Goal: Book appointment/travel/reservation

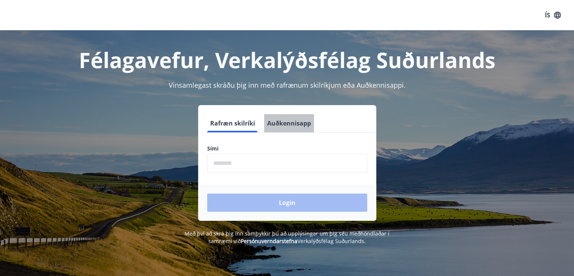
click at [290, 129] on button "Auðkennisapp" at bounding box center [289, 123] width 50 height 18
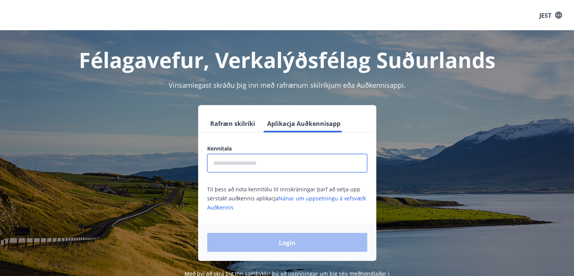
click at [278, 163] on input "text" at bounding box center [287, 163] width 160 height 18
type input "**********"
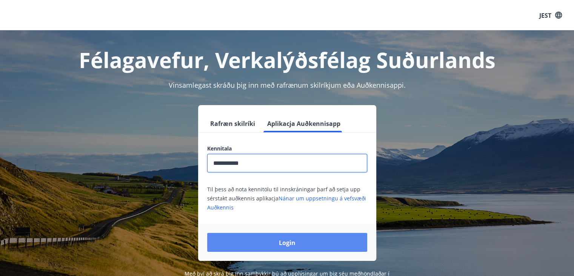
click at [262, 243] on button "Login" at bounding box center [287, 242] width 160 height 19
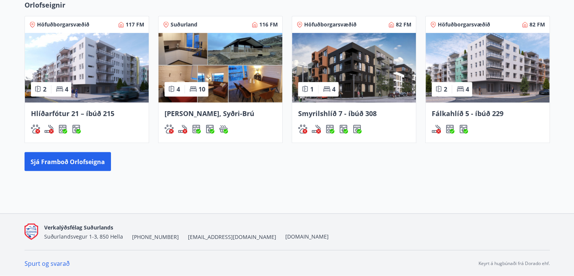
scroll to position [425, 0]
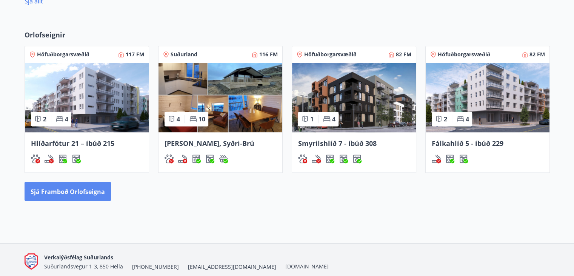
click at [56, 193] on font "Sjá framboð orlofseigna" at bounding box center [68, 191] width 74 height 8
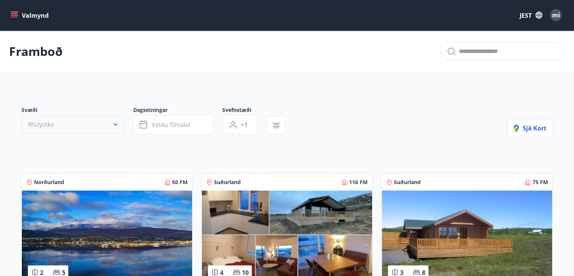
click at [71, 123] on button "Wszystko" at bounding box center [73, 124] width 103 height 18
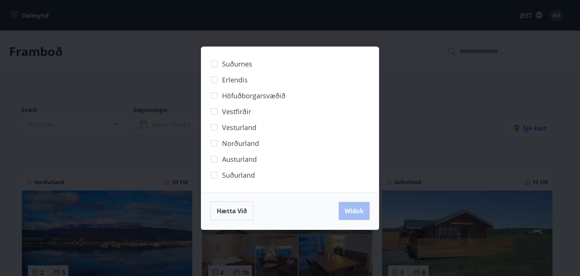
click at [509, 62] on div "Suðurnes Erlendis Höfuðborgarsvæðið [GEOGRAPHIC_DATA] [GEOGRAPHIC_DATA] [GEOGRA…" at bounding box center [290, 138] width 580 height 276
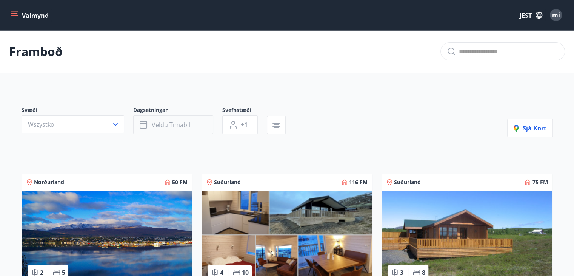
click at [171, 128] on span "Veldu tímabil" at bounding box center [171, 124] width 38 height 8
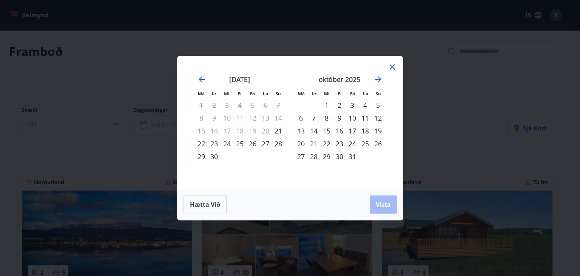
click at [198, 156] on div "29" at bounding box center [201, 156] width 13 height 13
click at [307, 119] on div "7" at bounding box center [313, 117] width 13 height 13
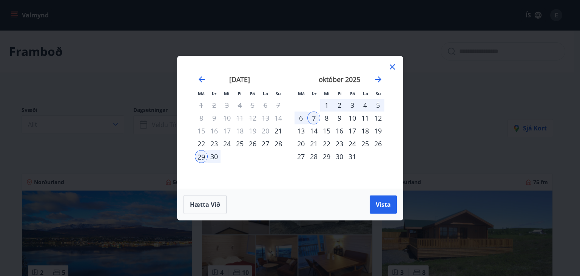
click at [389, 213] on div "Hætta við Vista" at bounding box center [289, 204] width 213 height 19
click at [388, 204] on span "Vista" at bounding box center [383, 204] width 15 height 8
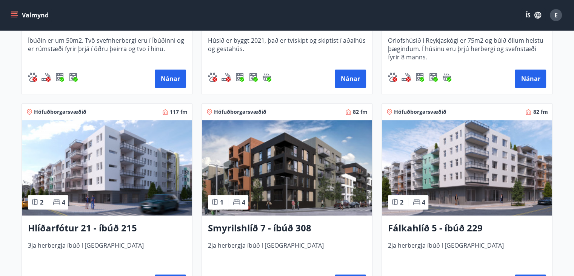
scroll to position [283, 0]
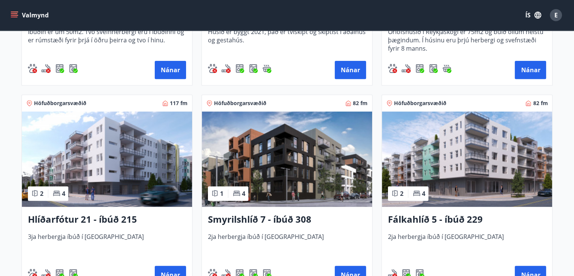
click at [146, 142] on img at bounding box center [107, 158] width 170 height 95
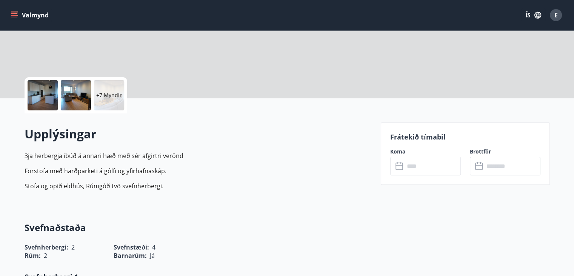
scroll to position [188, 0]
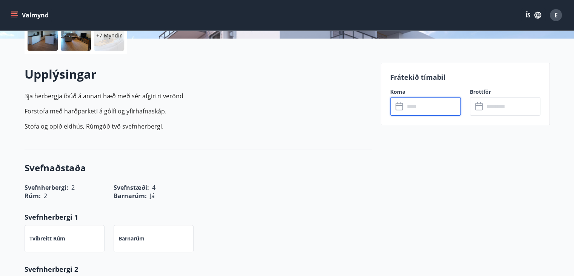
click at [440, 101] on input "text" at bounding box center [433, 106] width 56 height 18
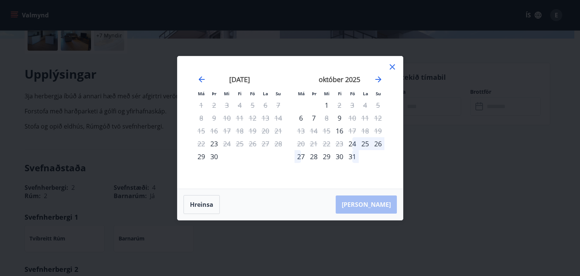
click at [429, 155] on div "Má Þr Mi Fi Fö La Su Má Þr Mi Fi Fö La Su [DATE] 1 2 3 4 5 6 7 8 9 10 11 12 13 …" at bounding box center [290, 138] width 580 height 276
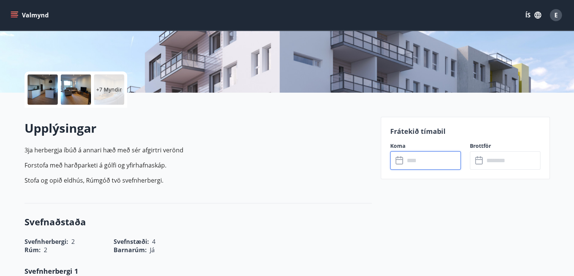
scroll to position [116, 0]
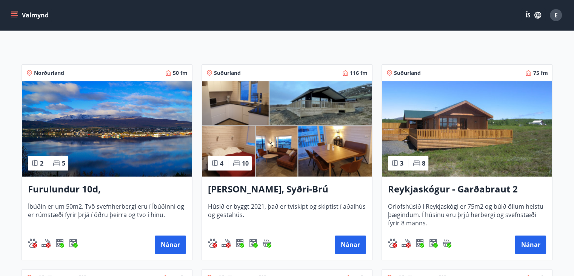
scroll to position [130, 0]
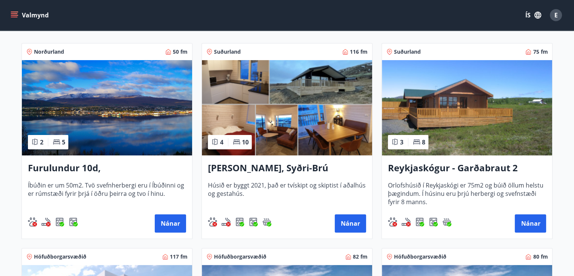
click at [309, 92] on img at bounding box center [287, 107] width 170 height 95
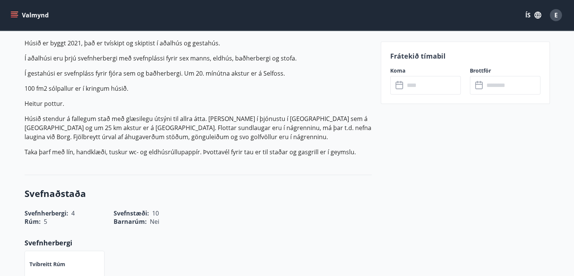
scroll to position [321, 0]
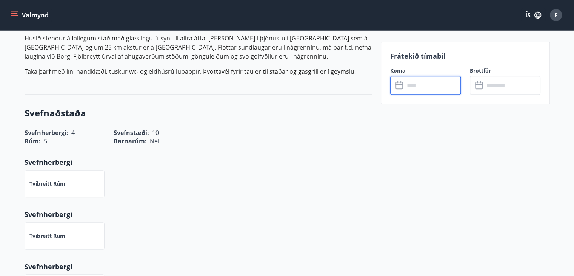
click at [420, 86] on input "text" at bounding box center [433, 85] width 56 height 18
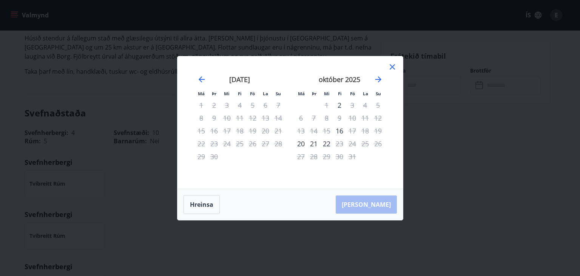
click at [393, 71] on icon at bounding box center [392, 66] width 9 height 9
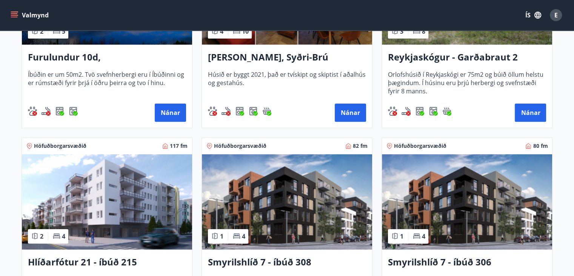
scroll to position [144, 0]
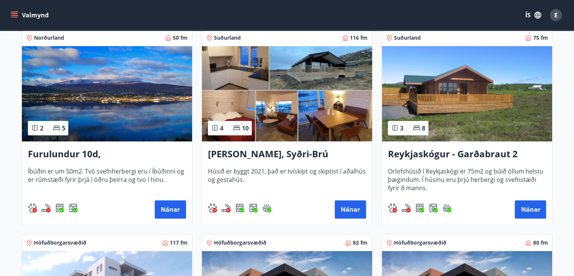
click at [454, 78] on img at bounding box center [467, 93] width 170 height 95
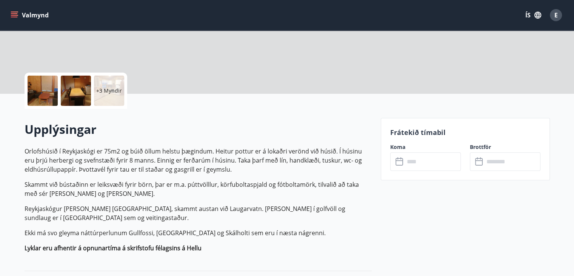
scroll to position [146, 0]
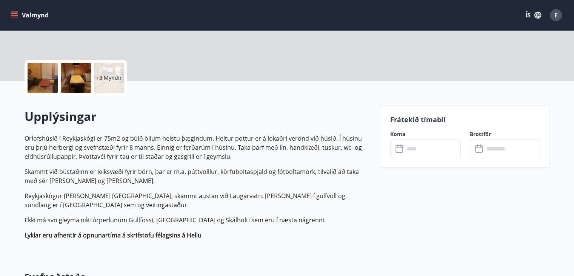
click at [433, 150] on input "text" at bounding box center [433, 148] width 56 height 18
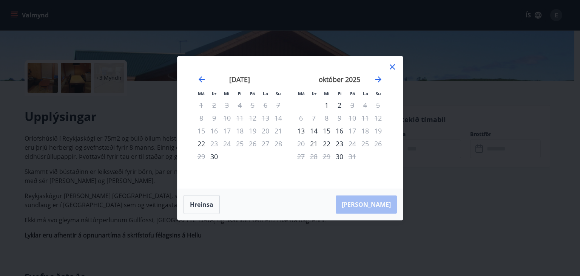
click at [395, 65] on icon at bounding box center [392, 66] width 9 height 9
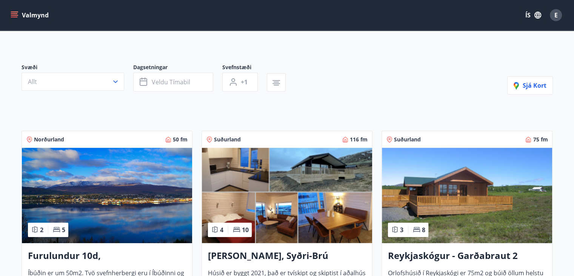
scroll to position [279, 0]
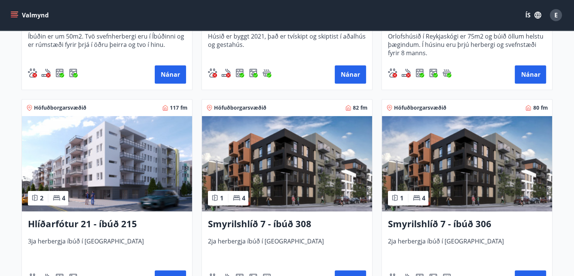
click at [304, 165] on img at bounding box center [287, 163] width 170 height 95
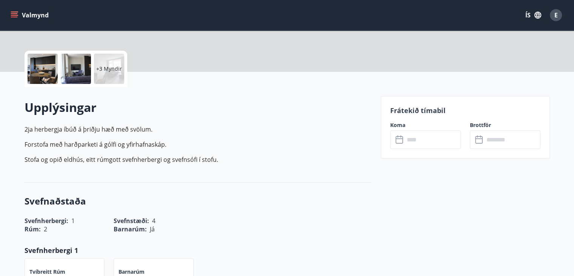
scroll to position [214, 0]
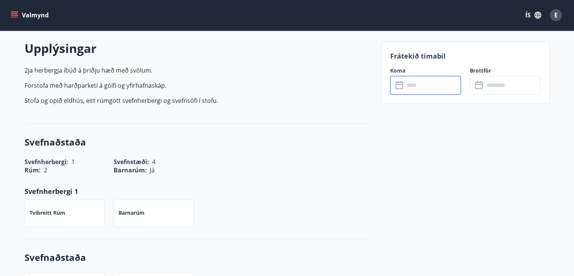
click at [434, 77] on input "text" at bounding box center [433, 85] width 56 height 18
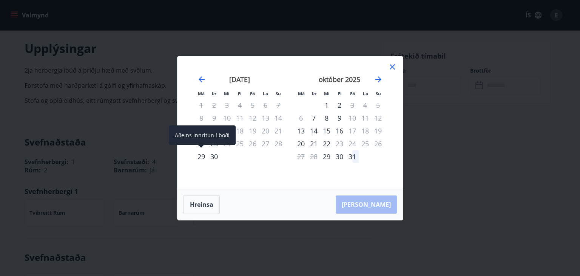
click at [205, 157] on div "29" at bounding box center [201, 156] width 13 height 13
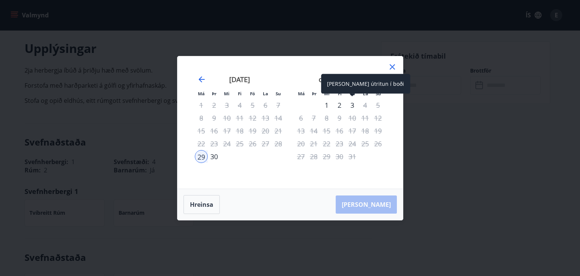
click at [351, 105] on div "3" at bounding box center [352, 105] width 13 height 13
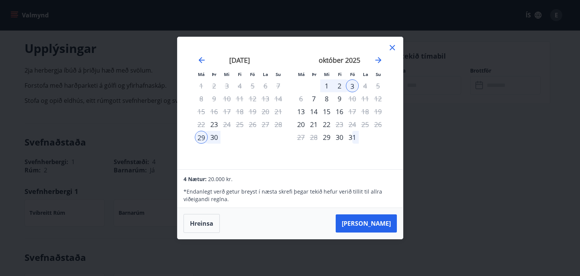
click at [394, 47] on icon at bounding box center [392, 47] width 9 height 9
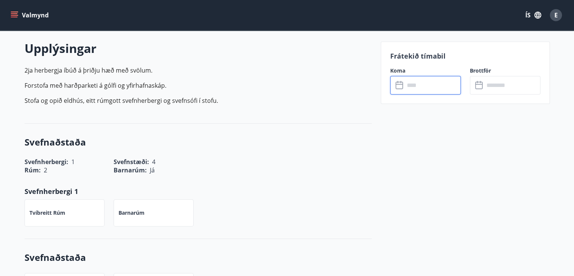
click at [416, 87] on input "text" at bounding box center [433, 85] width 56 height 18
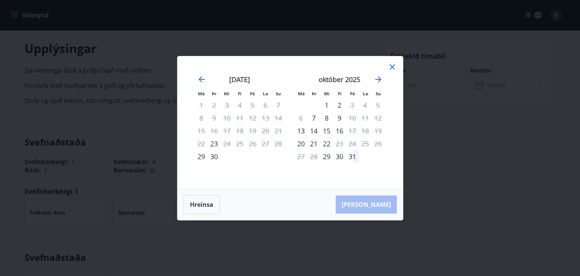
click at [399, 68] on div "Má Þr Mi Fi Fö La Su Má Þr Mi Fi Fö La Su [DATE] 1 2 3 4 5 6 7 8 9 10 11 12 13 …" at bounding box center [289, 122] width 225 height 132
click at [393, 68] on icon at bounding box center [392, 66] width 9 height 9
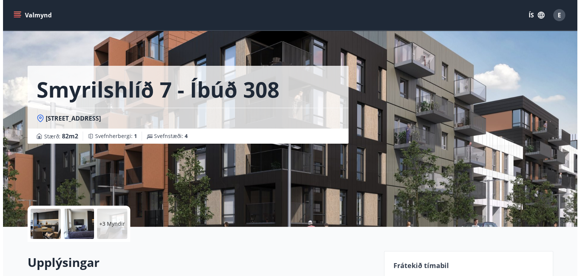
scroll to position [241, 0]
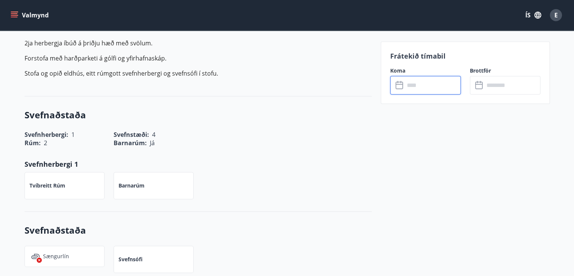
click at [423, 86] on input "text" at bounding box center [433, 85] width 56 height 18
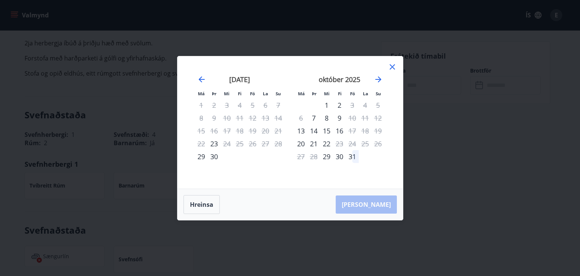
click at [391, 72] on div at bounding box center [392, 67] width 9 height 11
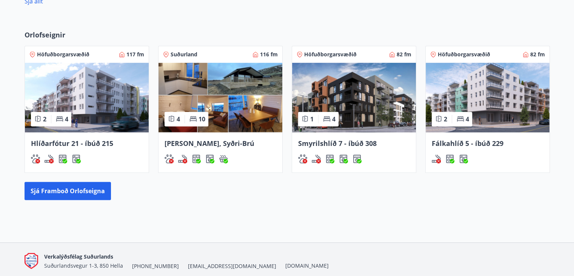
scroll to position [447, 0]
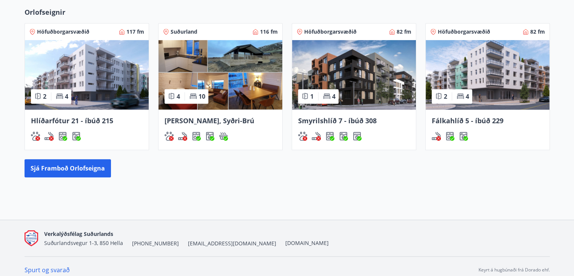
click at [501, 75] on img at bounding box center [488, 74] width 124 height 69
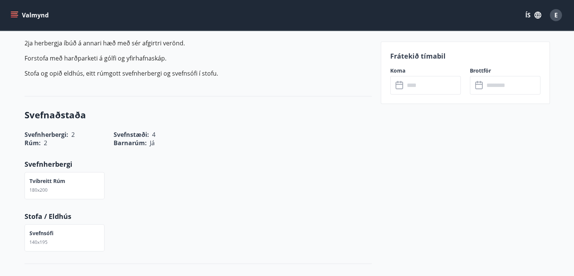
scroll to position [238, 0]
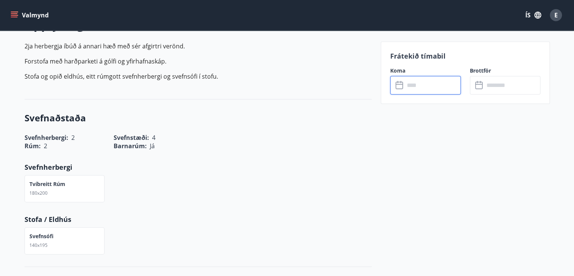
click at [440, 88] on input "text" at bounding box center [433, 85] width 56 height 18
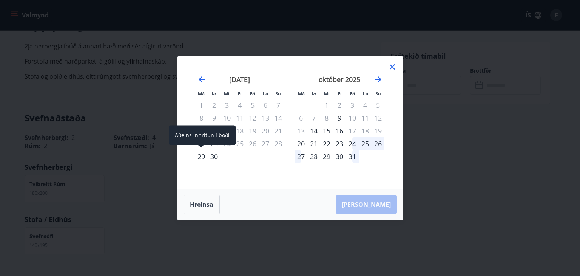
click at [197, 156] on div "29" at bounding box center [201, 156] width 13 height 13
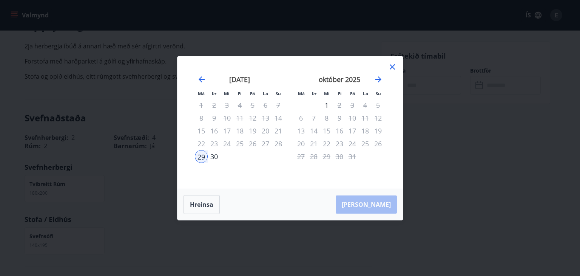
click at [245, 167] on div "[DATE] 1 2 3 4 5 6 7 8 9 10 11 12 13 14 15 16 17 18 19 20 21 22 23 24 25 26 27 …" at bounding box center [240, 127] width 100 height 124
click at [210, 198] on button "Hreinsa" at bounding box center [201, 204] width 36 height 19
click at [391, 67] on icon at bounding box center [392, 66] width 5 height 5
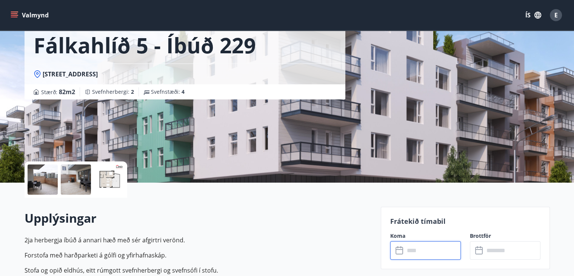
scroll to position [0, 0]
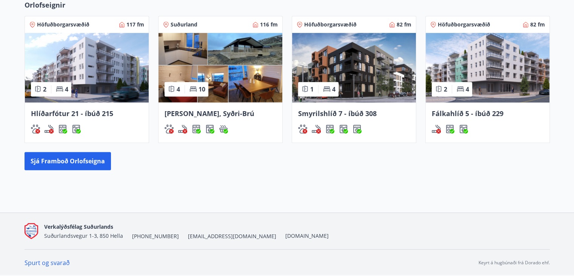
scroll to position [435, 0]
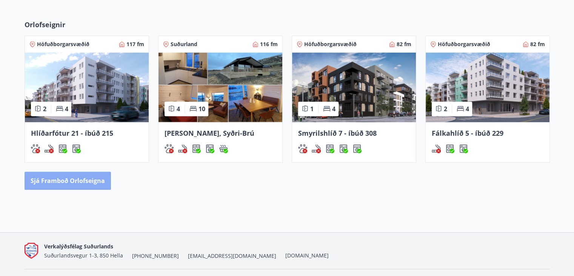
click at [101, 179] on button "Sjá framboð orlofseigna" at bounding box center [68, 180] width 86 height 18
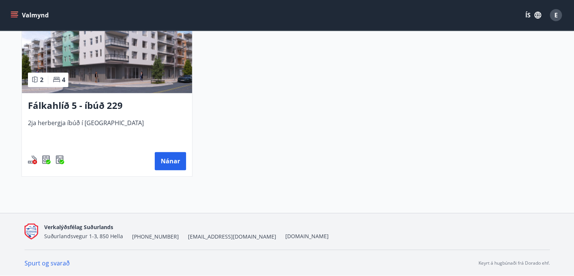
scroll to position [361, 0]
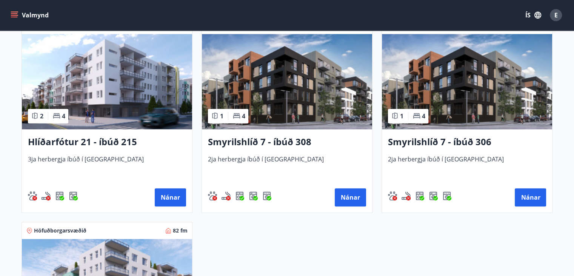
click at [141, 93] on img at bounding box center [107, 81] width 170 height 95
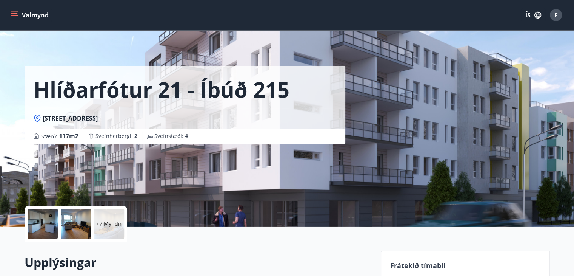
scroll to position [241, 0]
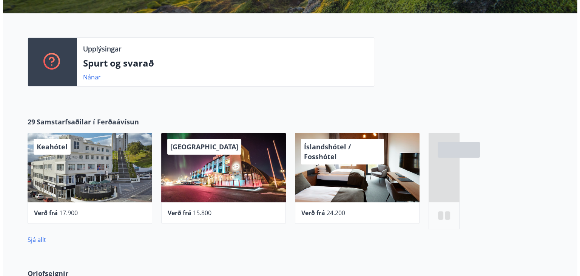
scroll to position [188, 0]
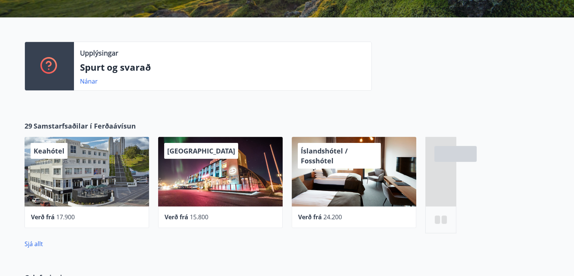
click at [372, 178] on div "Íslandshótel / Fosshótel" at bounding box center [354, 171] width 125 height 69
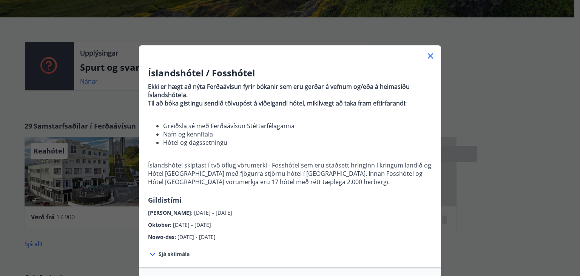
click at [329, 198] on div "Íslandshótel / Fosshótel Ekki er hægt að nýta Ferðaávísun fyrir bókanir sem eru…" at bounding box center [290, 153] width 302 height 174
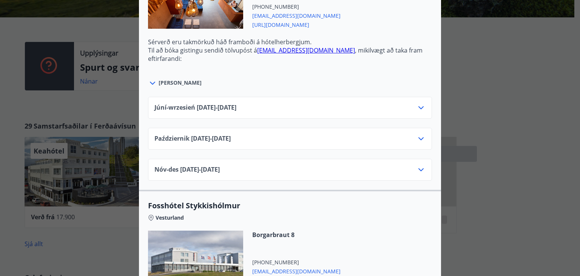
scroll to position [317, 0]
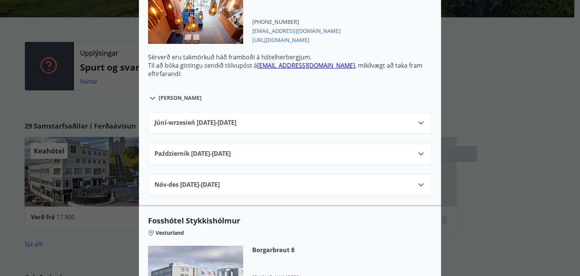
click at [270, 153] on div "Październik 01.10.25 - 31.10.25" at bounding box center [289, 156] width 271 height 15
click at [417, 154] on icon at bounding box center [420, 153] width 9 height 9
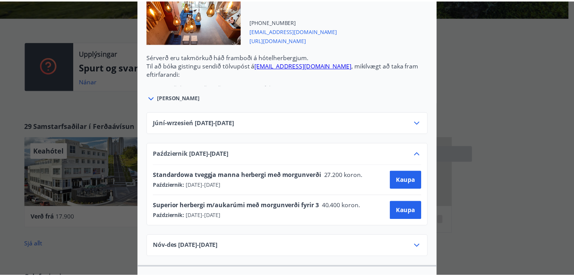
scroll to position [0, 0]
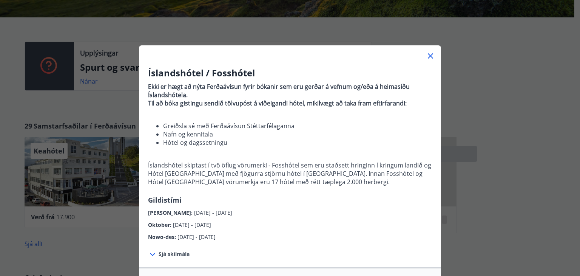
click at [553, 141] on div "Íslandshótel / Fosshótel Ekki er hægt að nýta Ferðaávísun fyrir bókanir sem eru…" at bounding box center [290, 138] width 580 height 276
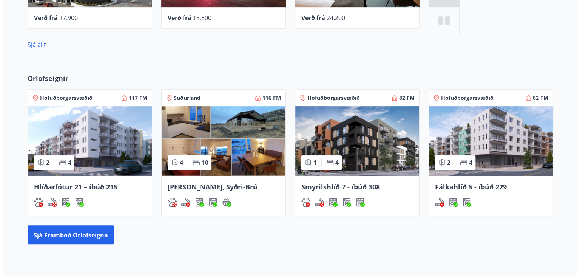
scroll to position [220, 0]
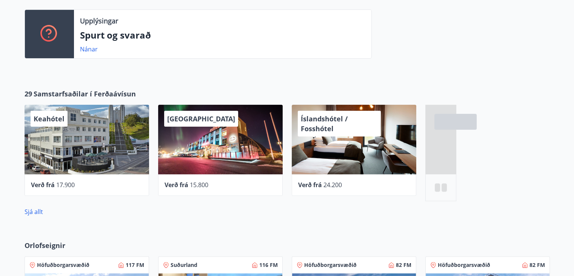
click at [336, 160] on div "Íslandshótel / Fosshótel" at bounding box center [354, 139] width 125 height 69
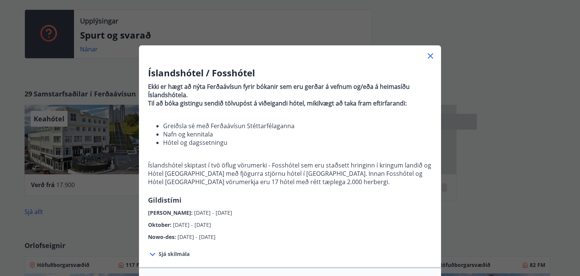
click at [342, 136] on li "Nafn og kennitala" at bounding box center [297, 134] width 269 height 8
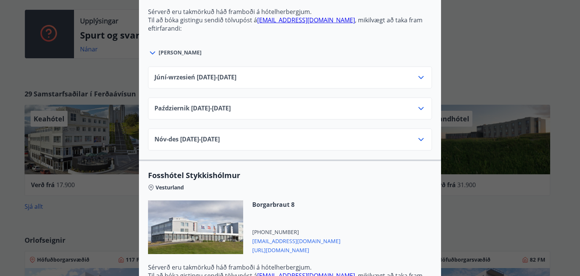
scroll to position [347, 0]
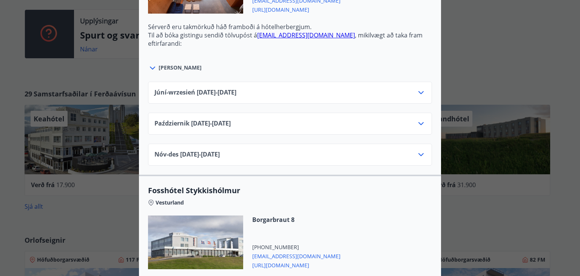
click at [296, 131] on div "Październik 01.10.25 - 31.10.25" at bounding box center [289, 126] width 271 height 15
click at [297, 130] on div "Październik 01.10.25 - 31.10.25" at bounding box center [289, 126] width 271 height 15
click at [325, 125] on div "Październik 01.10.25 - 31.10.25" at bounding box center [289, 126] width 271 height 15
click at [419, 125] on icon at bounding box center [420, 123] width 9 height 9
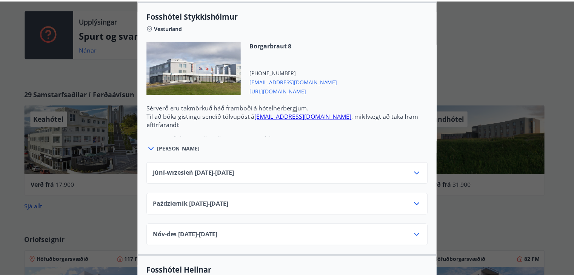
scroll to position [0, 0]
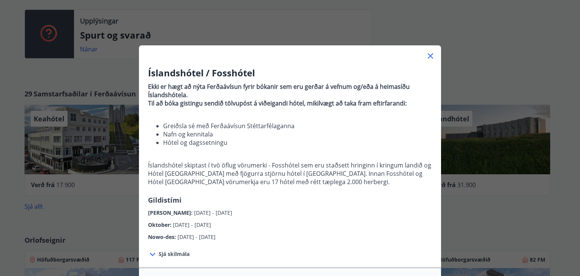
click at [501, 53] on div "Íslandshótel / Fosshótel Ekki er hægt að nýta Ferðaávísun fyrir bókanir sem eru…" at bounding box center [290, 138] width 580 height 276
click at [428, 59] on icon at bounding box center [430, 55] width 9 height 9
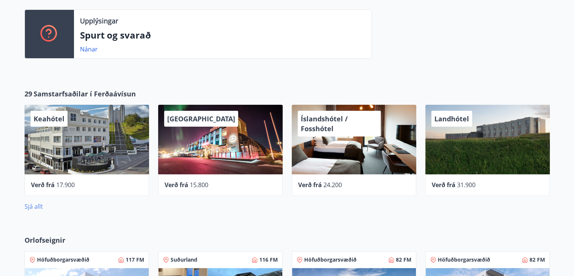
click at [33, 204] on font "Sjá allt" at bounding box center [34, 206] width 18 height 8
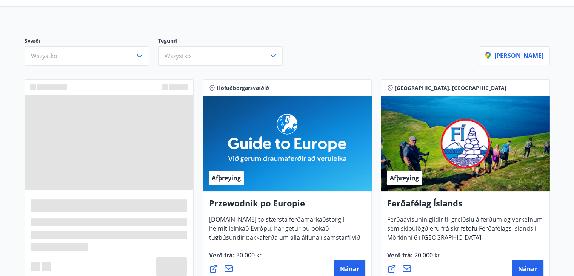
scroll to position [38, 0]
